Goal: Navigation & Orientation: Find specific page/section

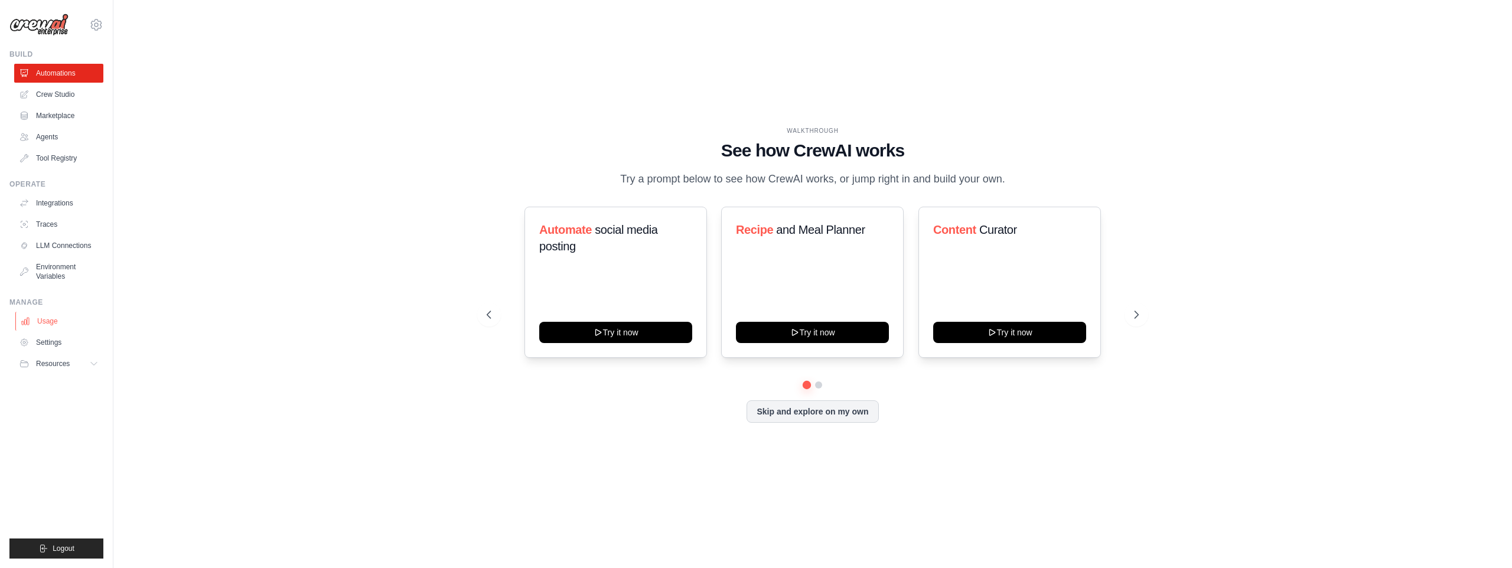
click at [53, 328] on link "Usage" at bounding box center [59, 321] width 89 height 19
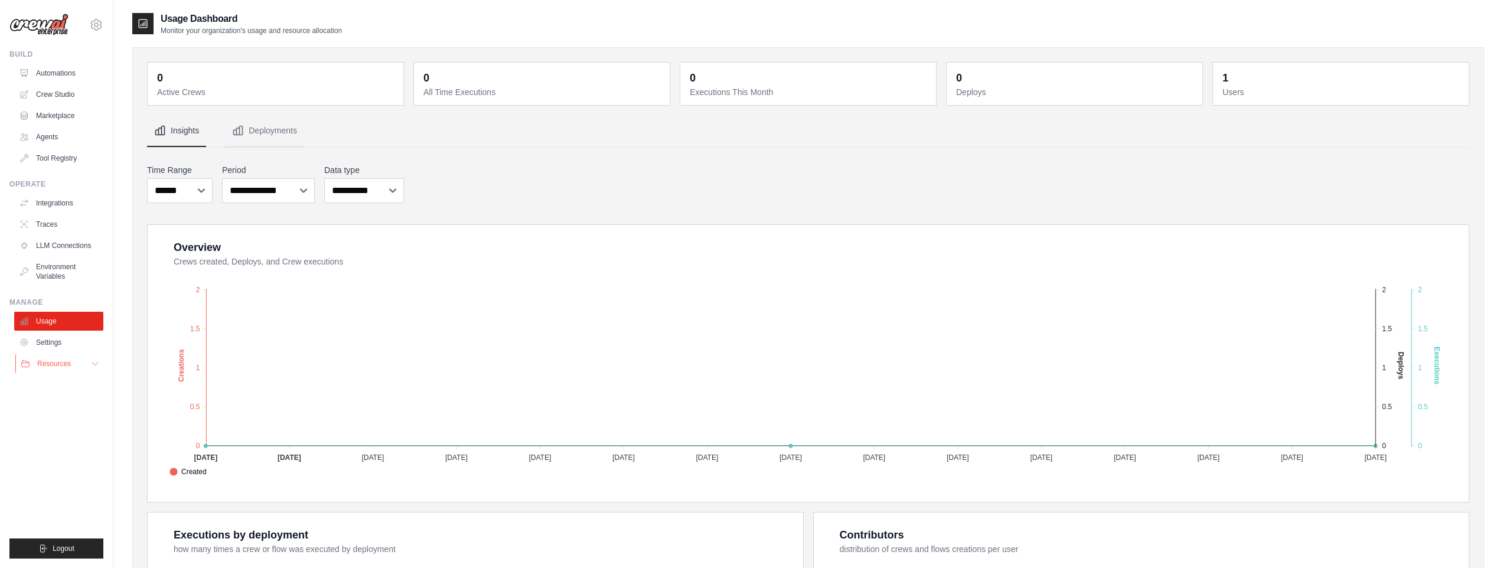
click at [49, 363] on span "Resources" at bounding box center [54, 363] width 34 height 9
click at [49, 76] on link "Automations" at bounding box center [59, 73] width 89 height 19
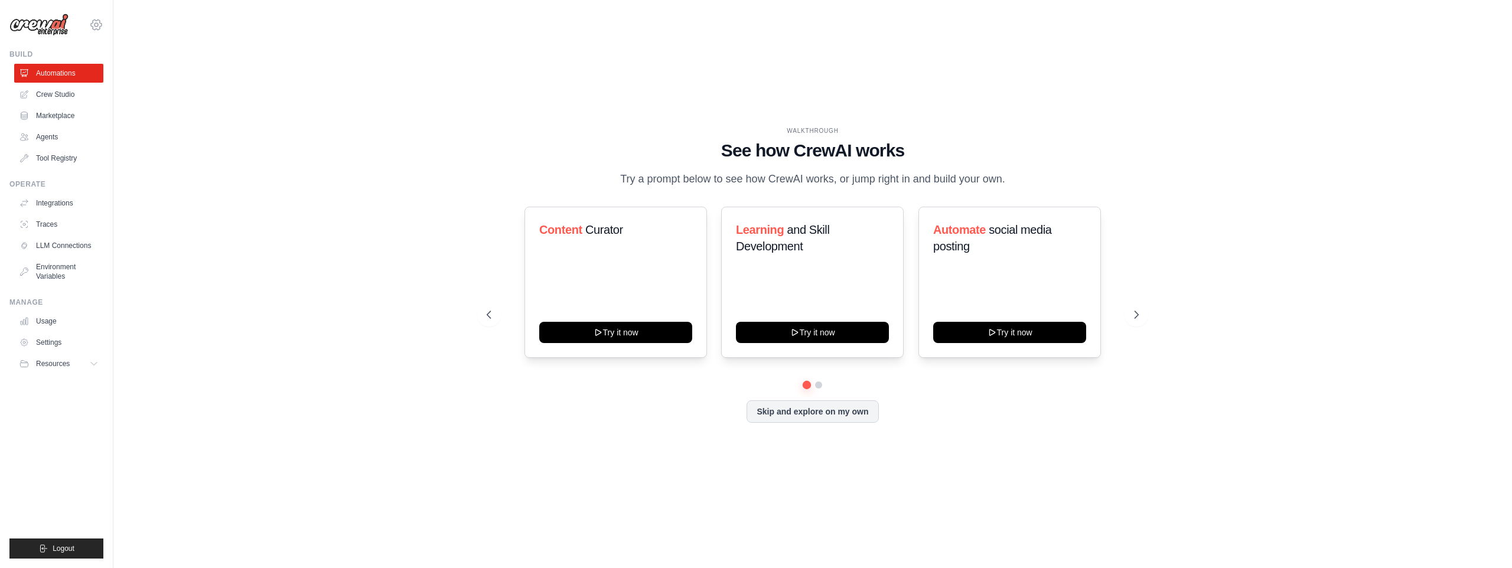
click at [94, 25] on icon at bounding box center [96, 25] width 4 height 4
click at [71, 84] on link "Settings" at bounding box center [96, 79] width 104 height 21
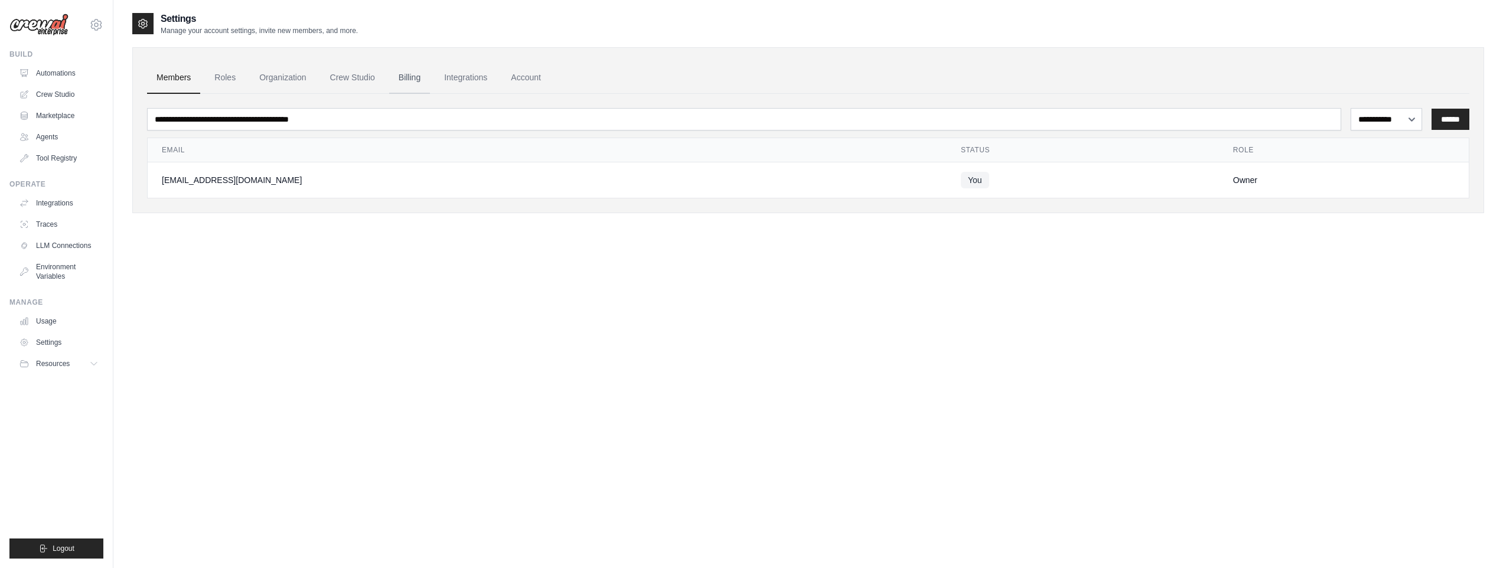
click at [397, 77] on link "Billing" at bounding box center [409, 78] width 41 height 32
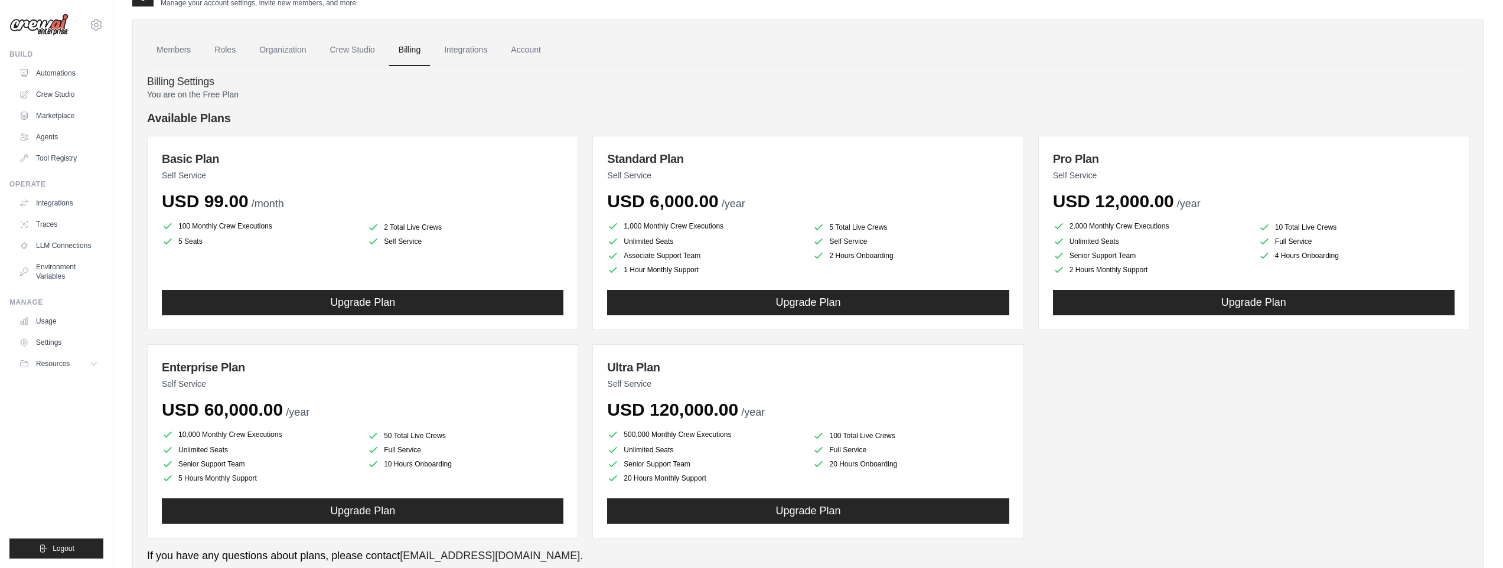
scroll to position [69, 0]
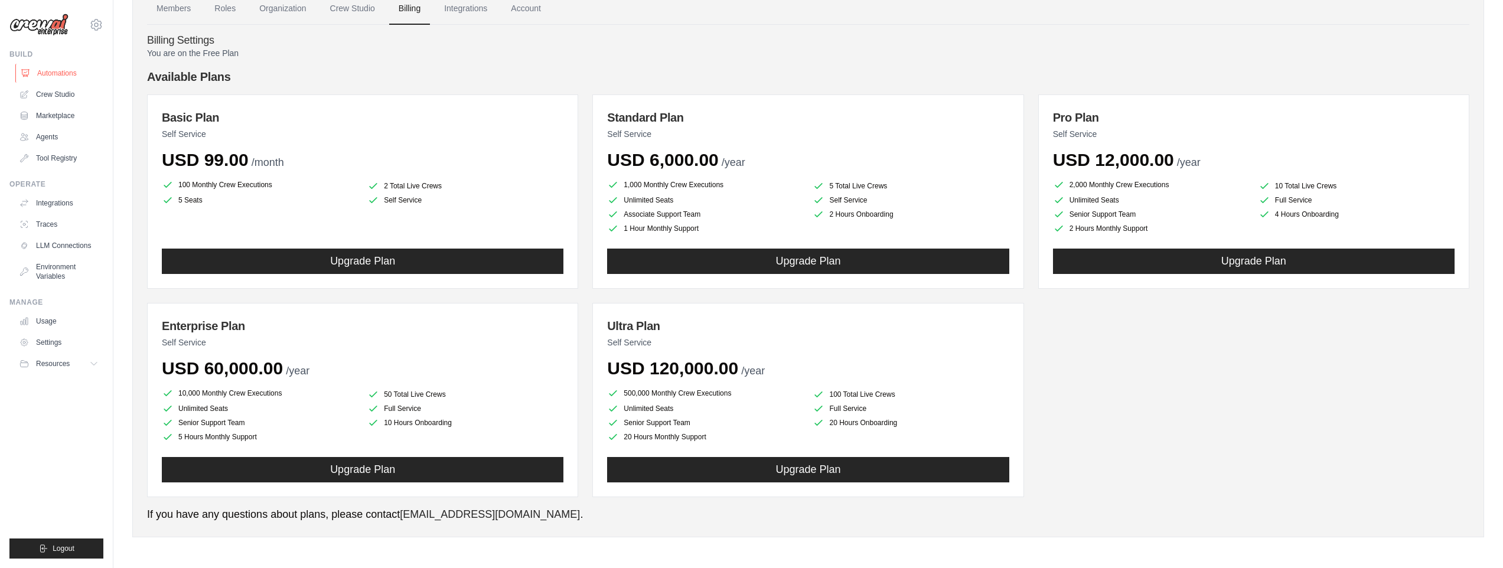
click at [60, 73] on link "Automations" at bounding box center [59, 73] width 89 height 19
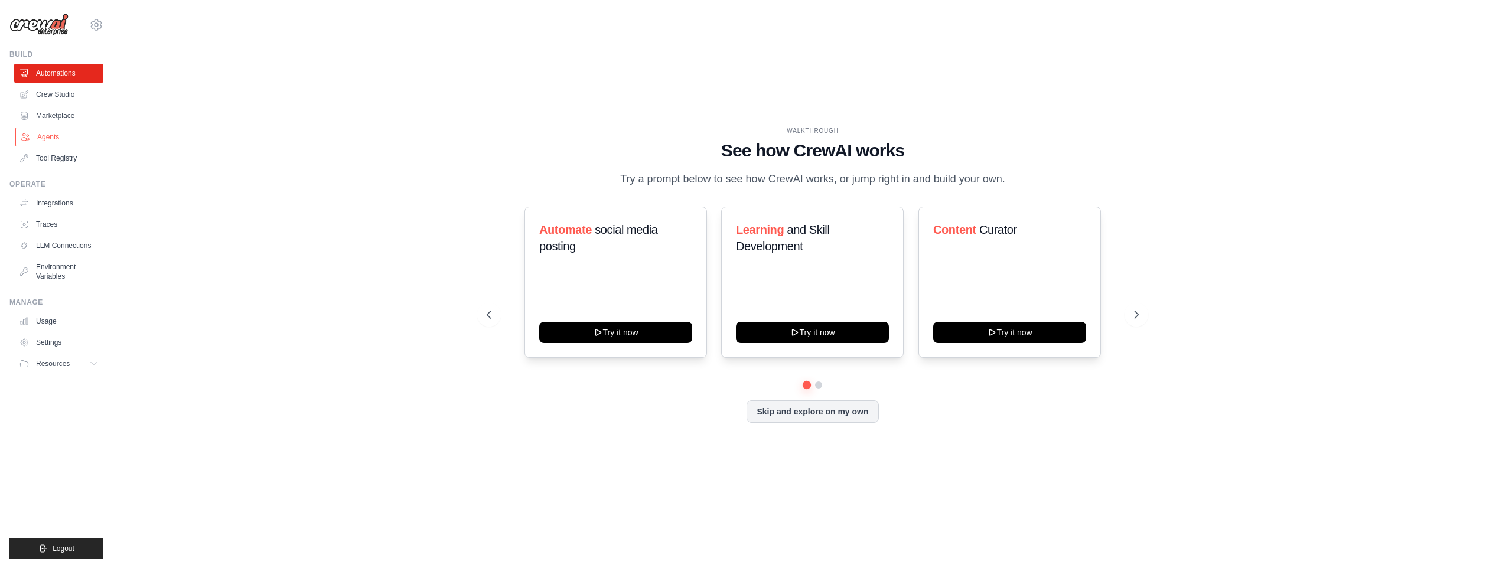
click at [55, 141] on link "Agents" at bounding box center [59, 137] width 89 height 19
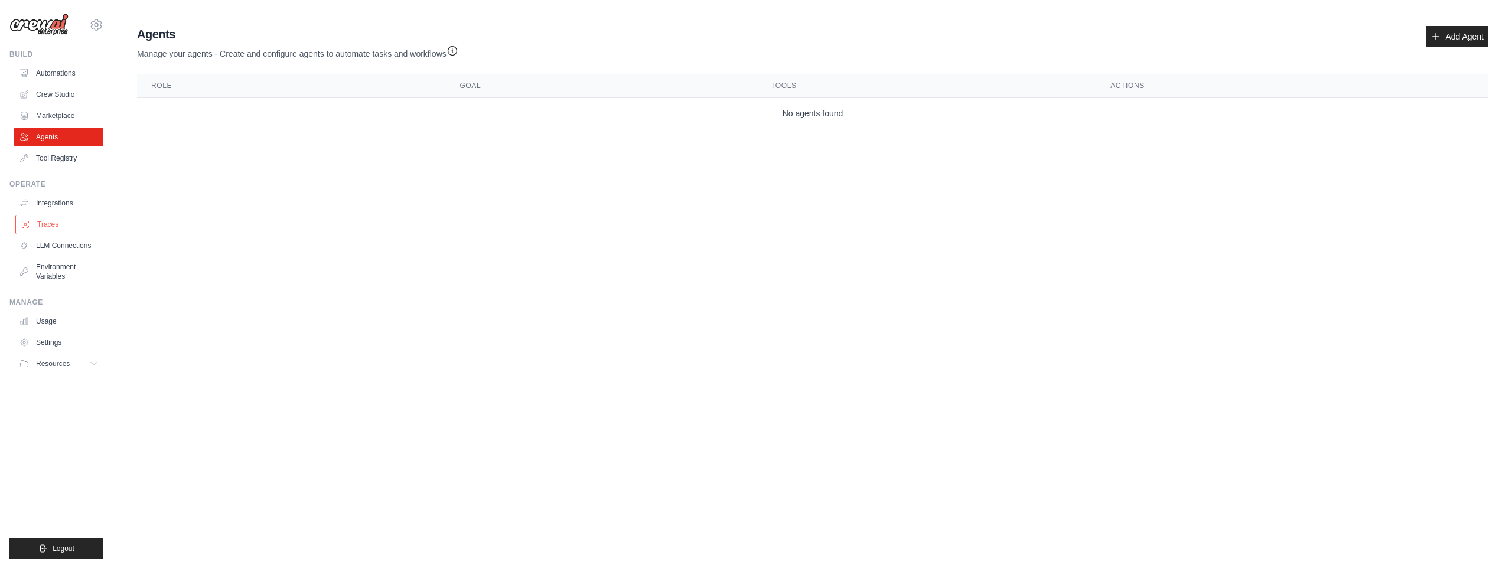
click at [54, 225] on link "Traces" at bounding box center [59, 224] width 89 height 19
